Goal: Information Seeking & Learning: Learn about a topic

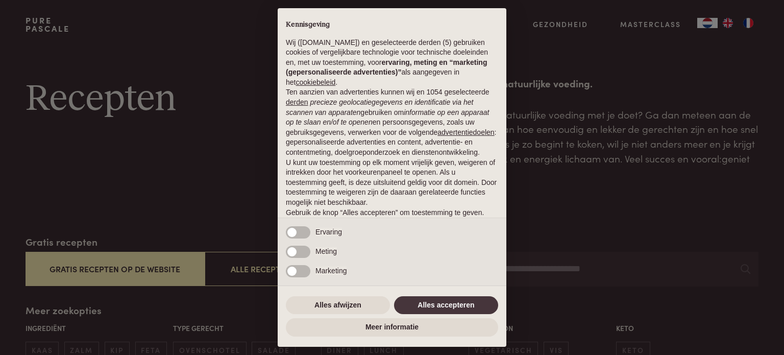
click at [435, 296] on div "Alles afwijzen Alles accepteren" at bounding box center [392, 305] width 212 height 22
click at [468, 305] on button "Alles accepteren" at bounding box center [446, 305] width 104 height 18
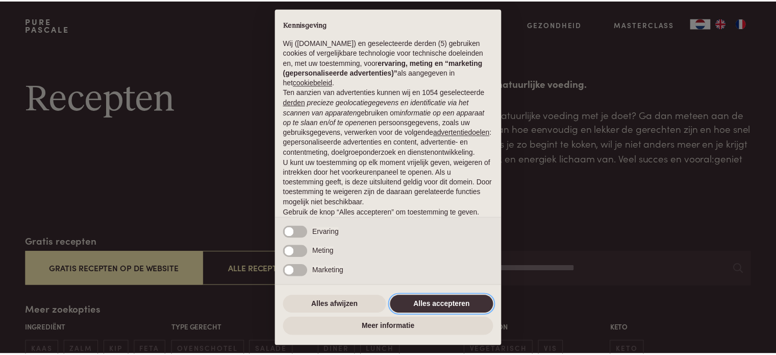
scroll to position [55, 0]
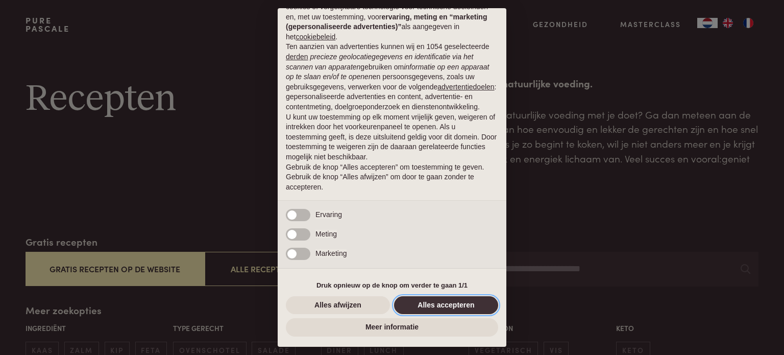
click at [464, 308] on button "Alles accepteren" at bounding box center [446, 305] width 104 height 18
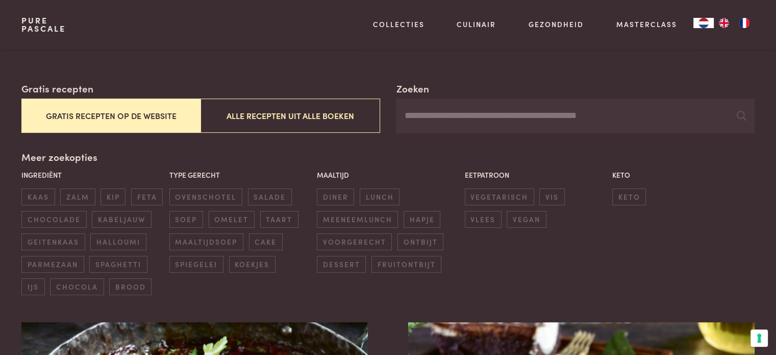
scroll to position [204, 0]
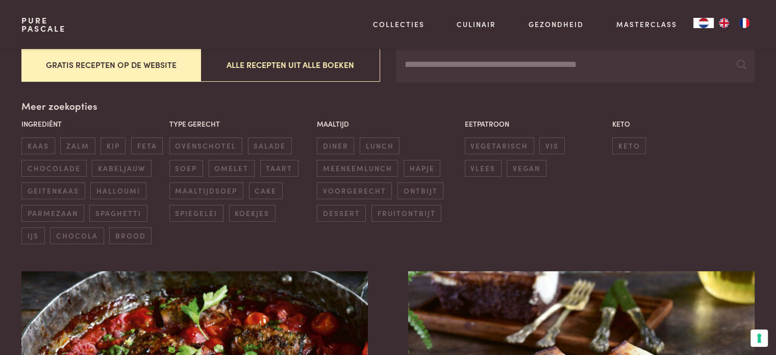
click at [146, 69] on button "Gratis recepten op de website" at bounding box center [110, 64] width 179 height 34
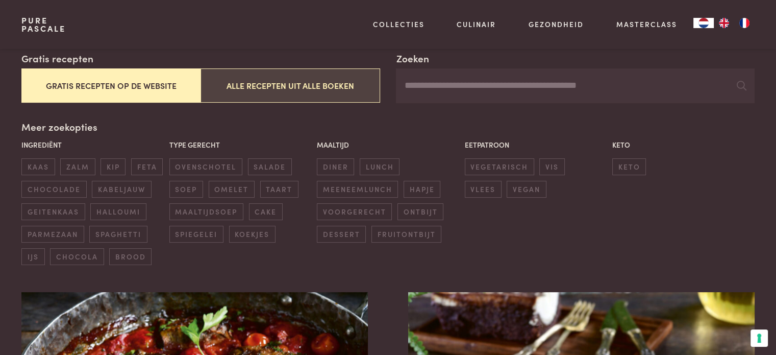
click at [276, 79] on button "Alle recepten uit alle boeken" at bounding box center [290, 85] width 179 height 34
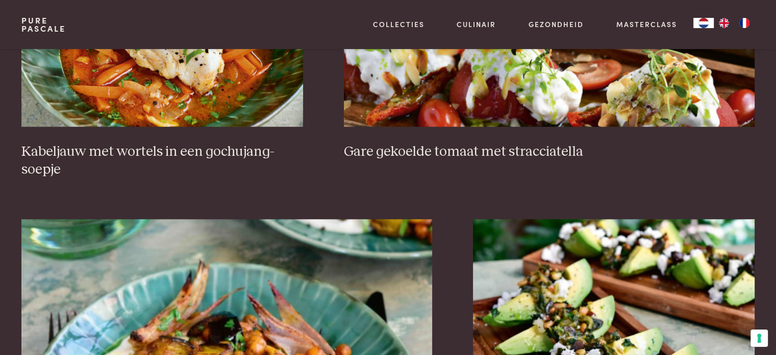
scroll to position [846, 0]
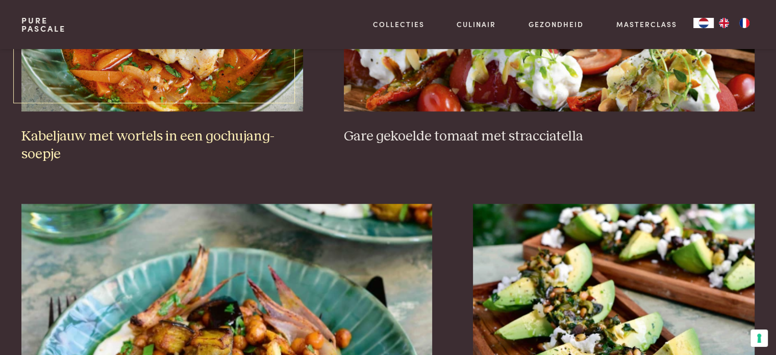
click at [184, 89] on img at bounding box center [162, 9] width 282 height 204
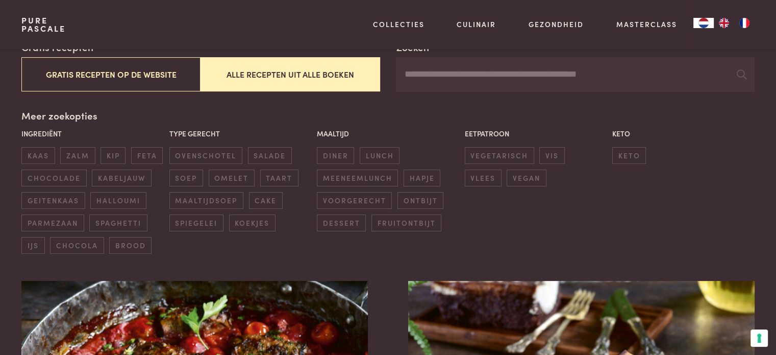
click at [130, 91] on div "Zoeken Gratis recepten Gratis recepten op de website Alle recepten uit alle boe…" at bounding box center [387, 147] width 733 height 214
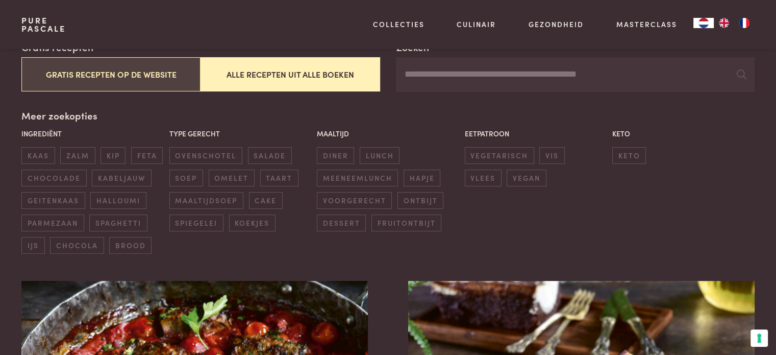
click at [131, 79] on button "Gratis recepten op de website" at bounding box center [110, 74] width 179 height 34
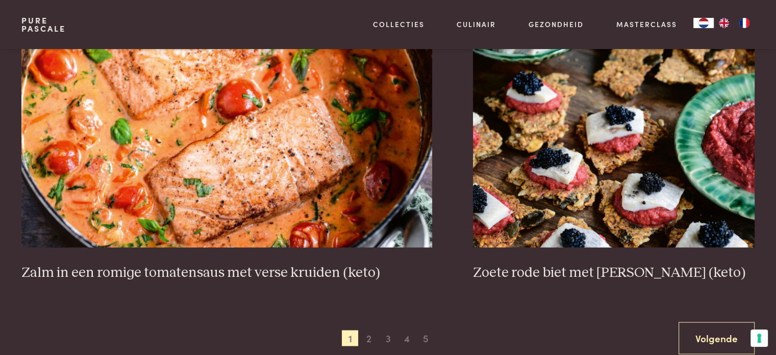
scroll to position [1867, 0]
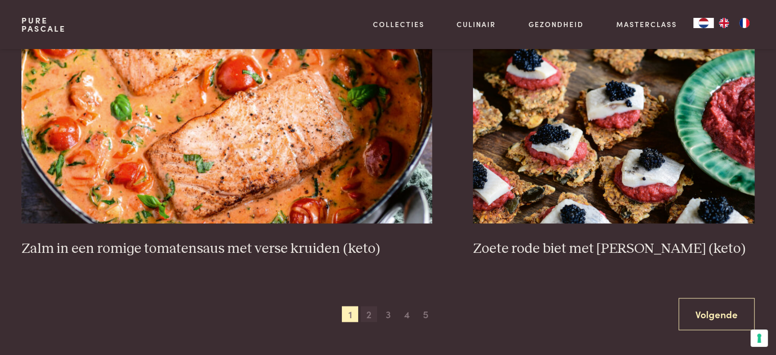
click at [369, 315] on span "2" at bounding box center [369, 314] width 16 height 16
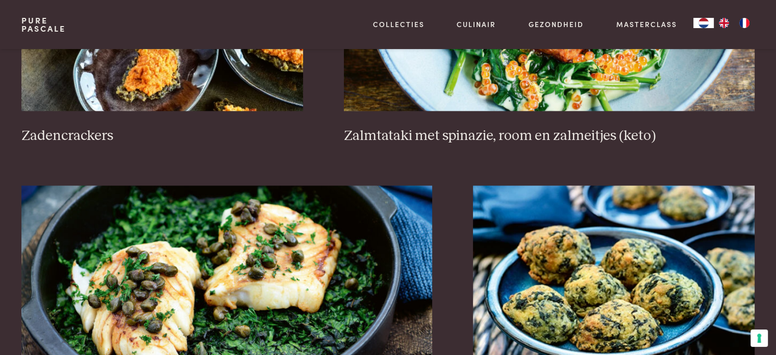
scroll to position [1714, 0]
